Goal: Understand process/instructions: Learn how to perform a task or action

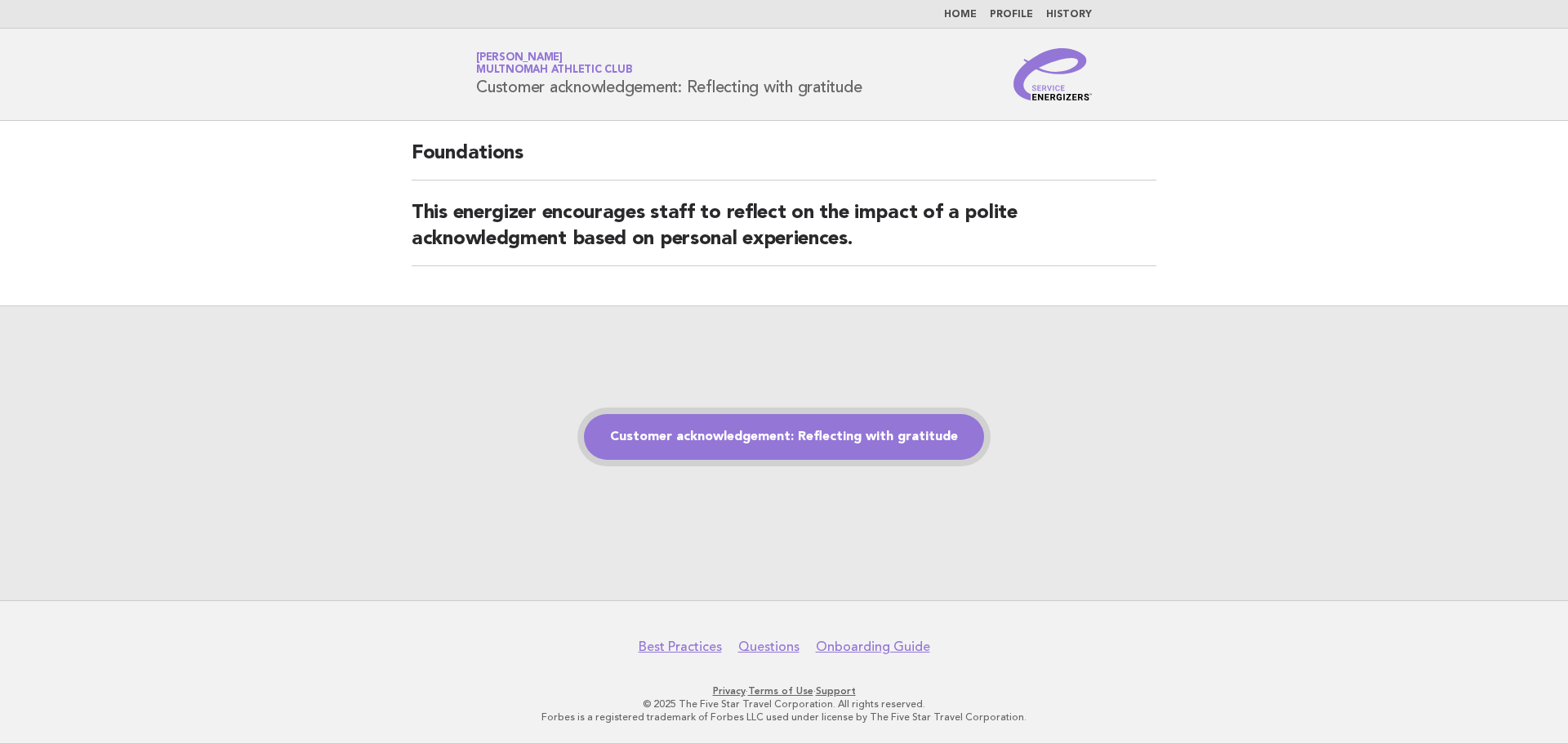
click at [798, 431] on link "Customer acknowledgement: Reflecting with gratitude" at bounding box center [784, 437] width 400 height 45
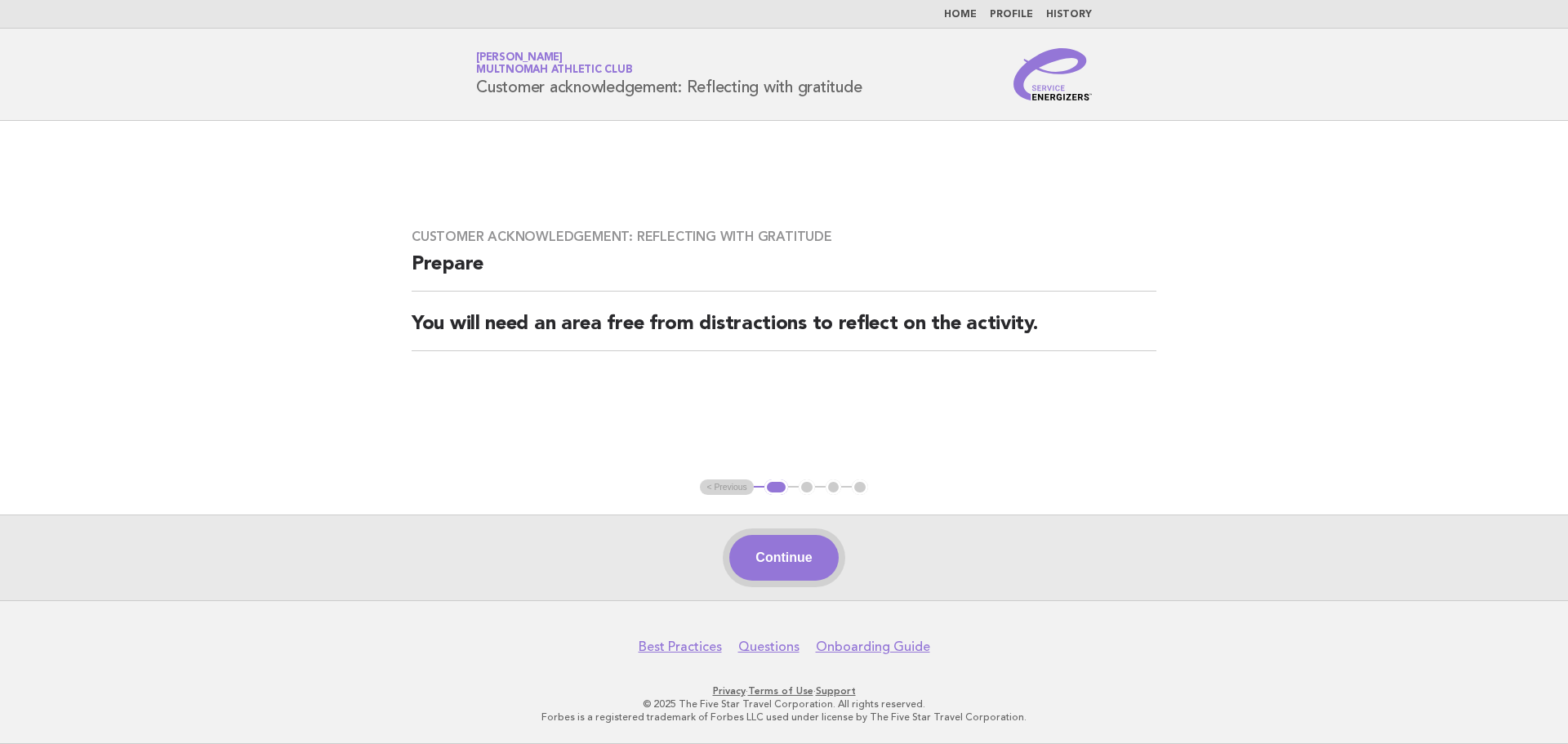
click at [782, 541] on button "Continue" at bounding box center [784, 557] width 109 height 45
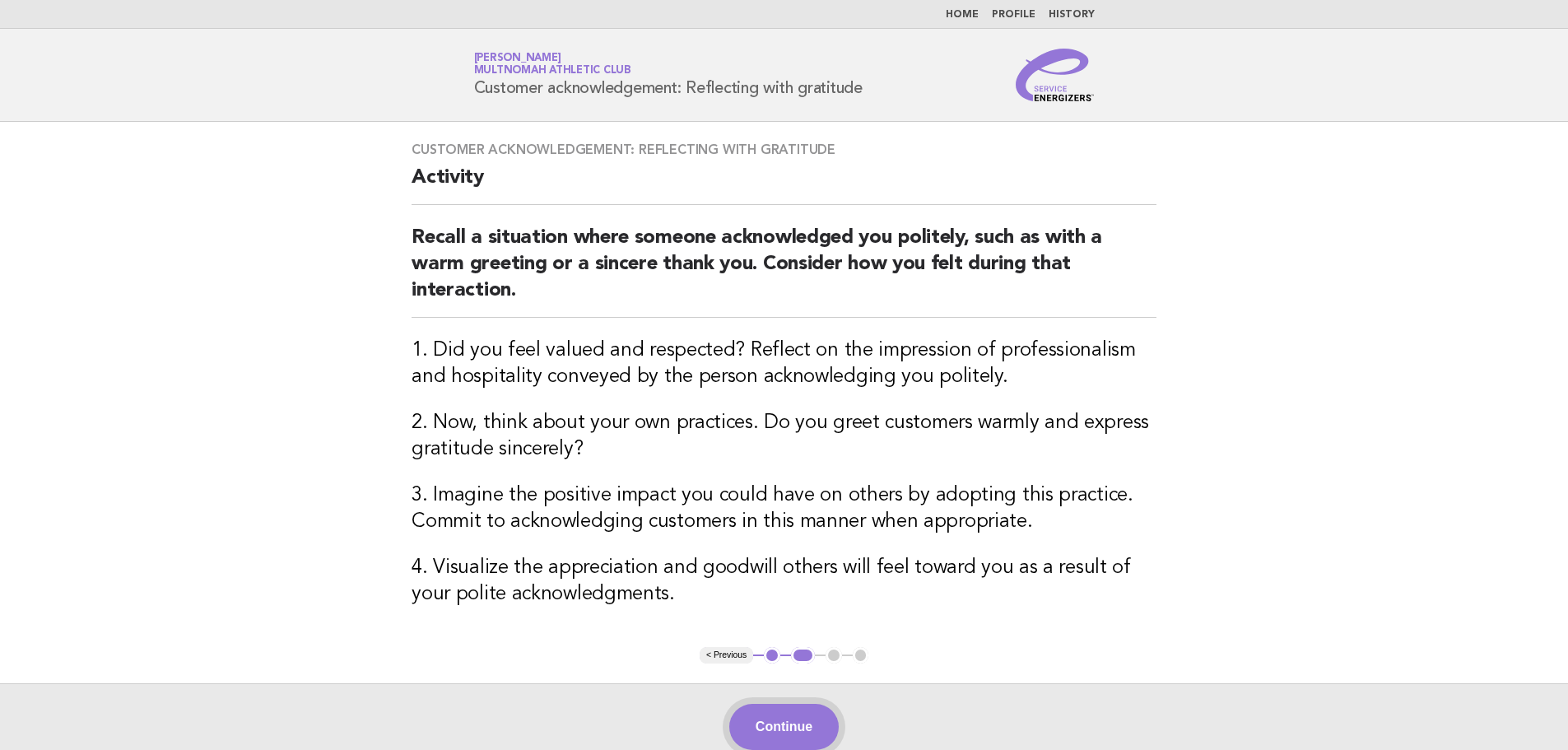
click at [786, 731] on button "Continue" at bounding box center [784, 727] width 110 height 46
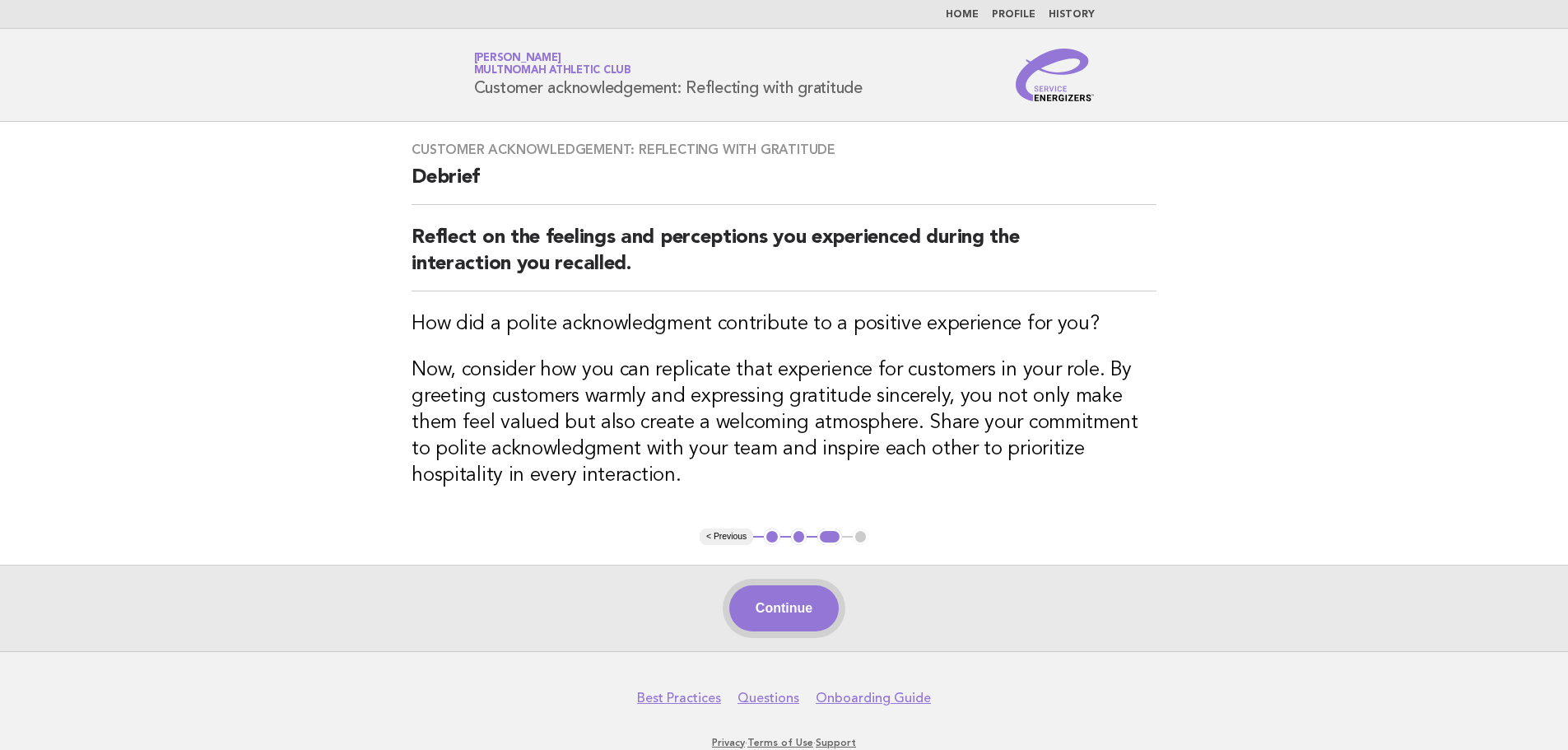
click at [769, 606] on button "Continue" at bounding box center [784, 608] width 110 height 46
